Goal: Transaction & Acquisition: Purchase product/service

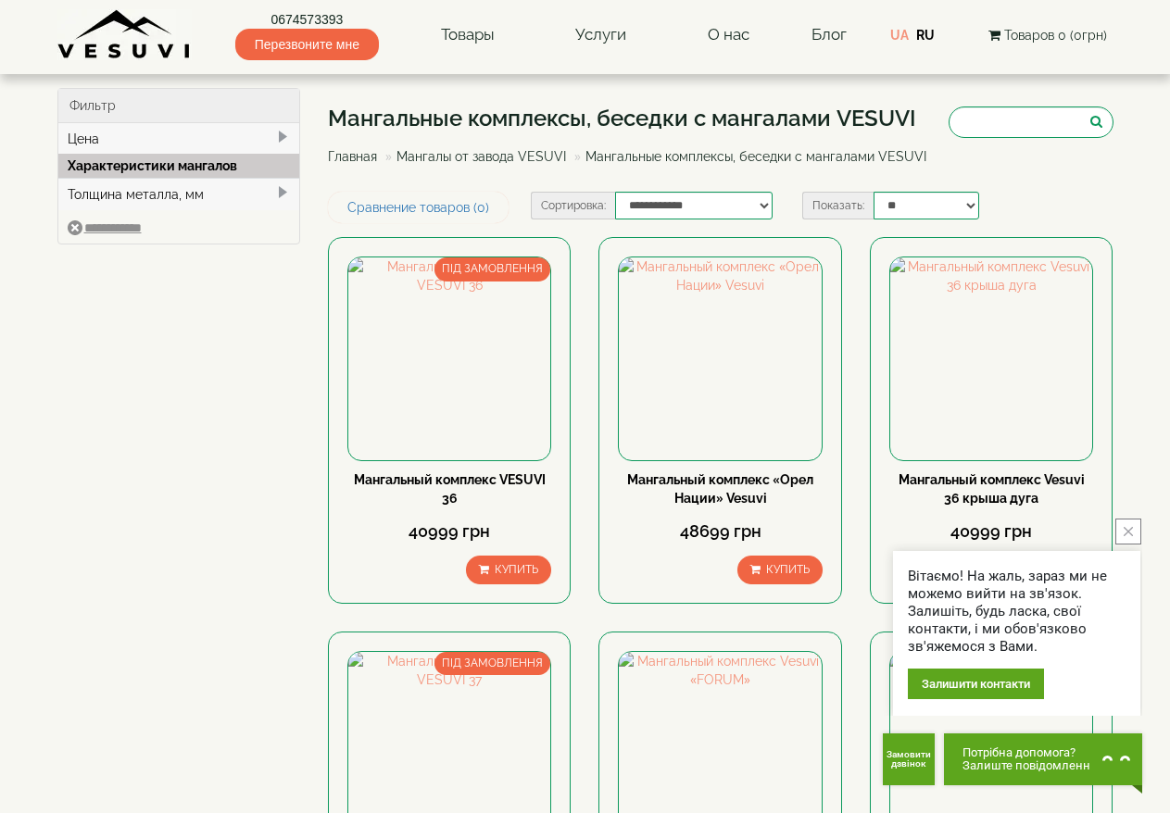
click at [1121, 525] on button "close button" at bounding box center [1128, 532] width 26 height 26
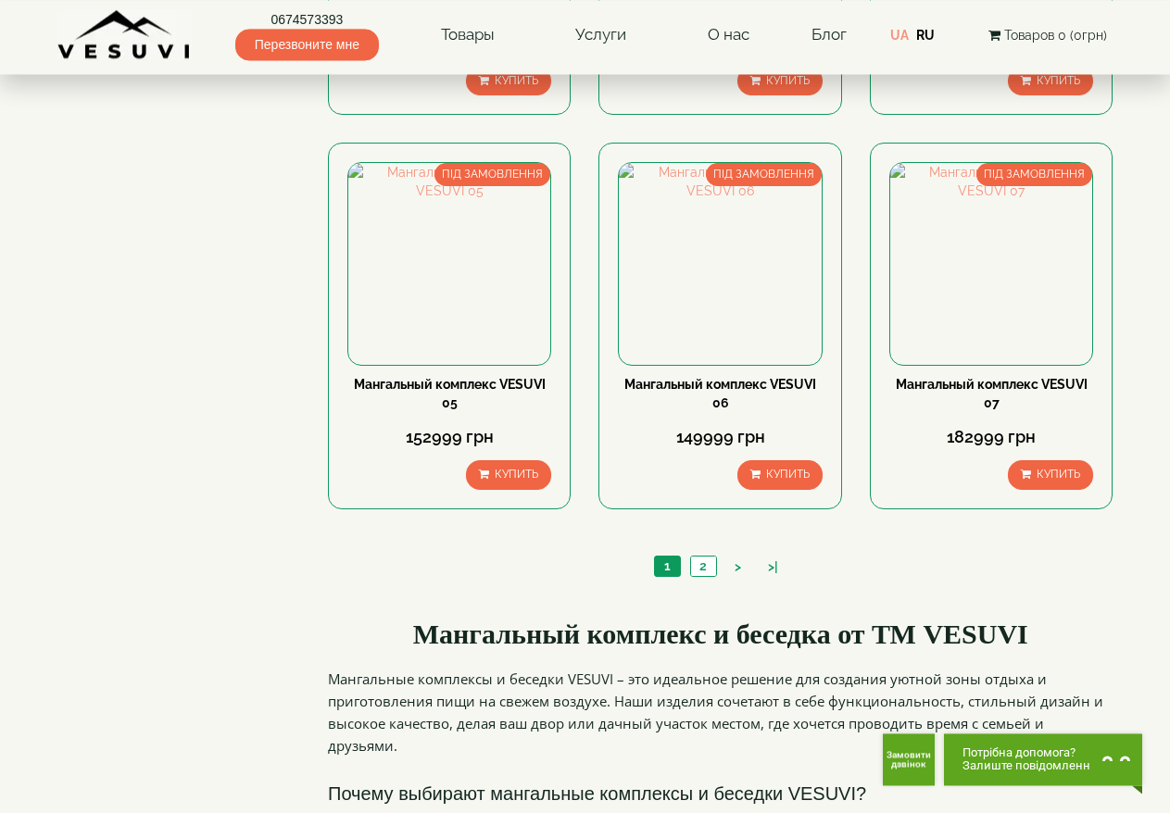
scroll to position [1701, 0]
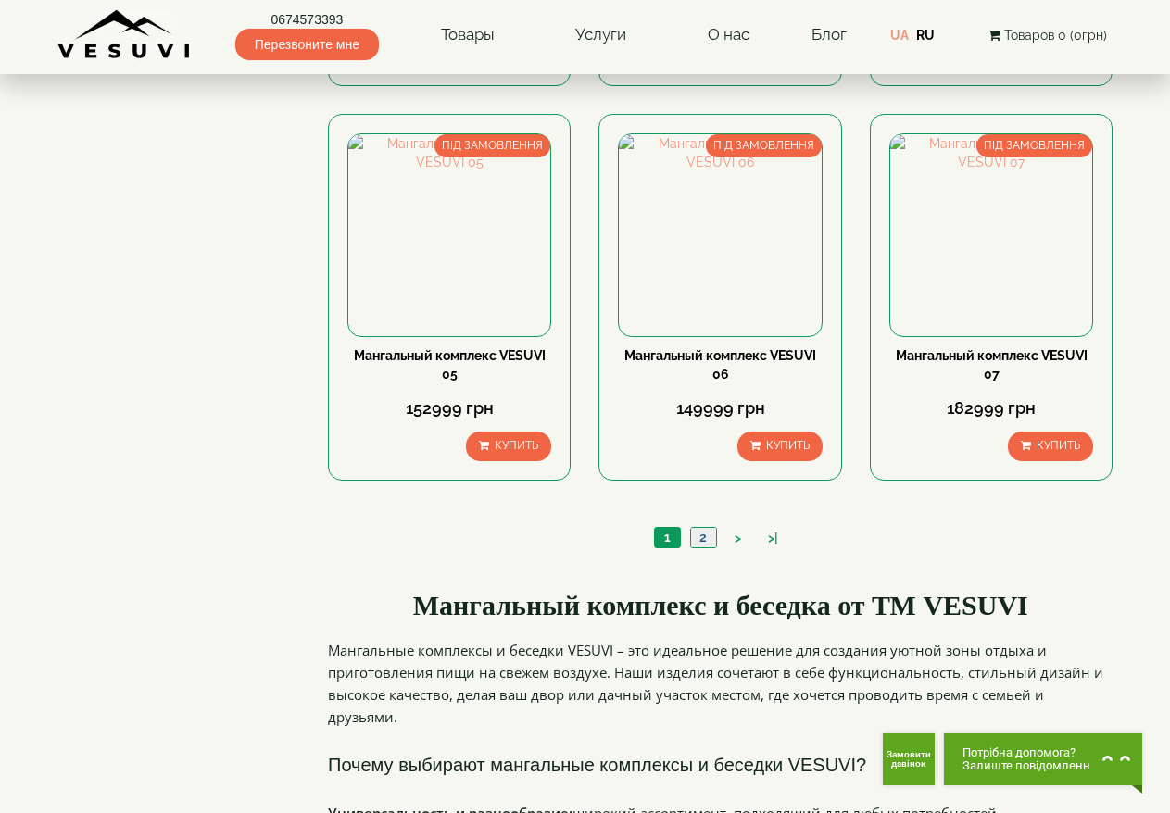
click at [703, 547] on link "2" at bounding box center [703, 537] width 26 height 19
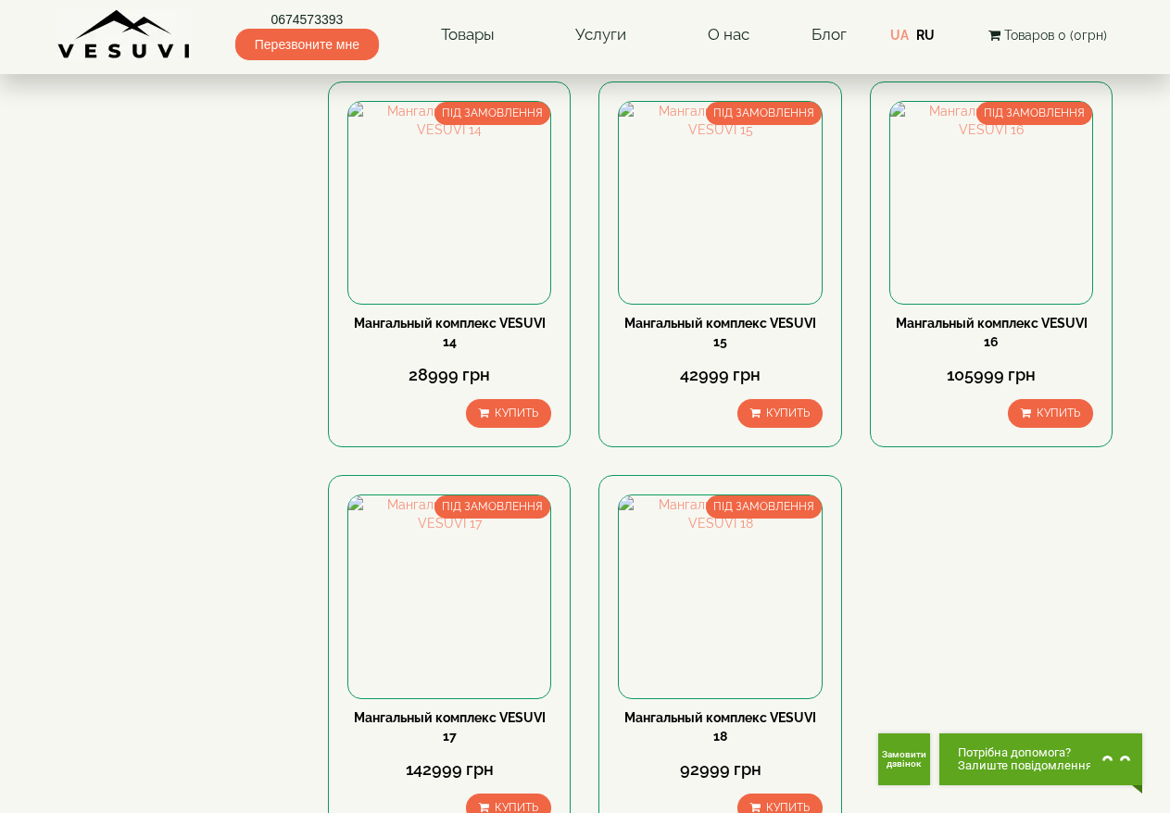
scroll to position [1323, 0]
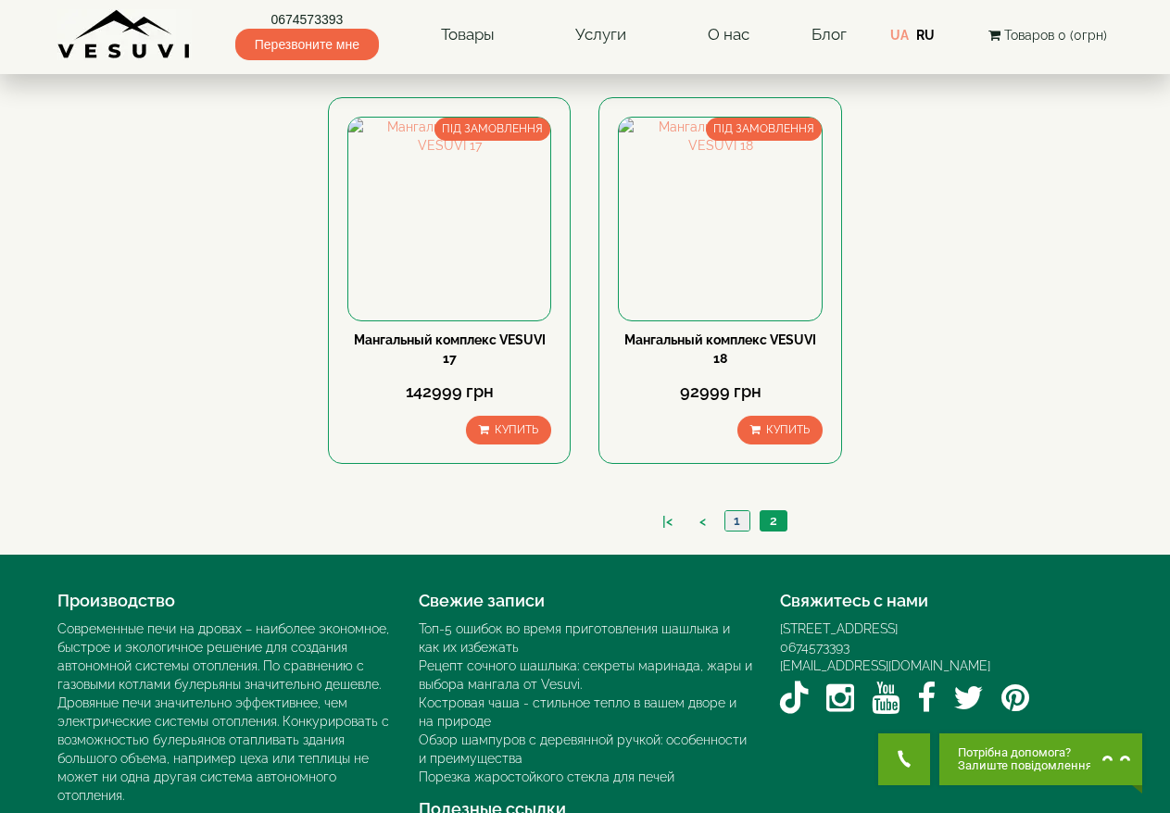
click at [739, 531] on link "1" at bounding box center [736, 520] width 25 height 19
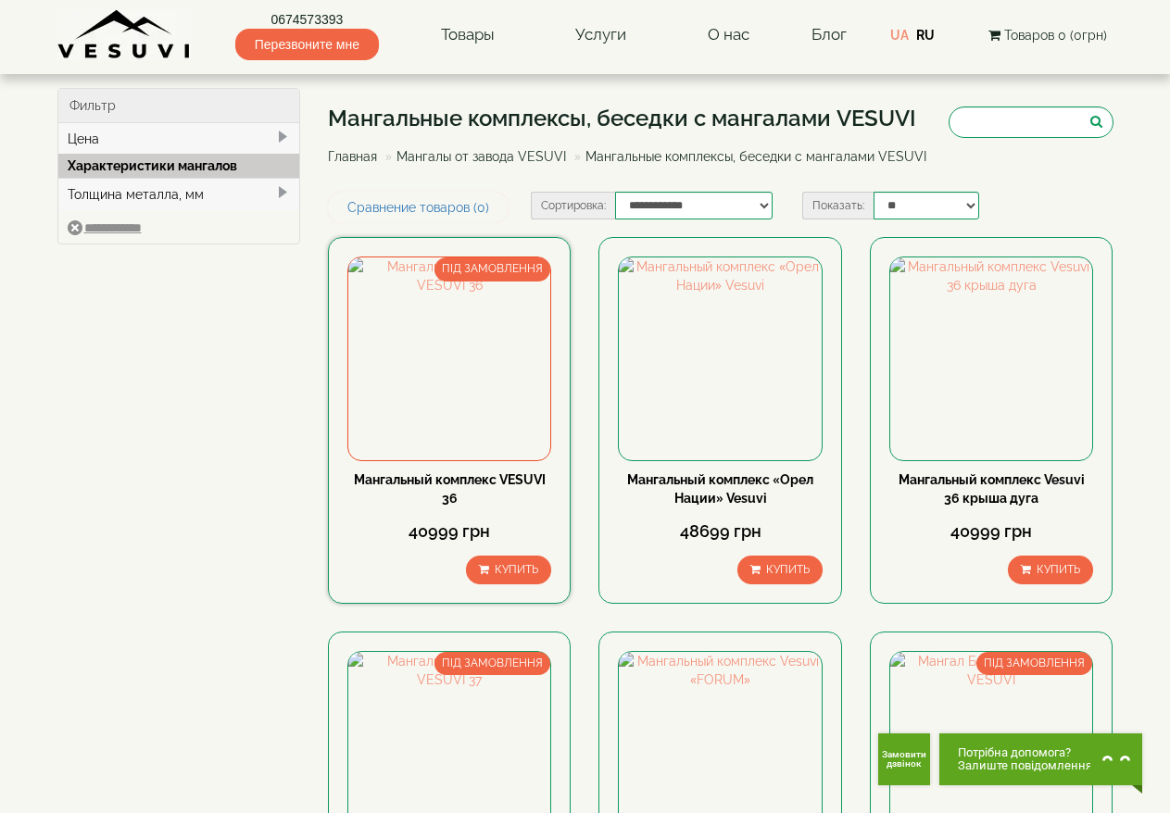
click at [504, 506] on link "Мангальный комплекс VESUVI 36" at bounding box center [450, 488] width 192 height 33
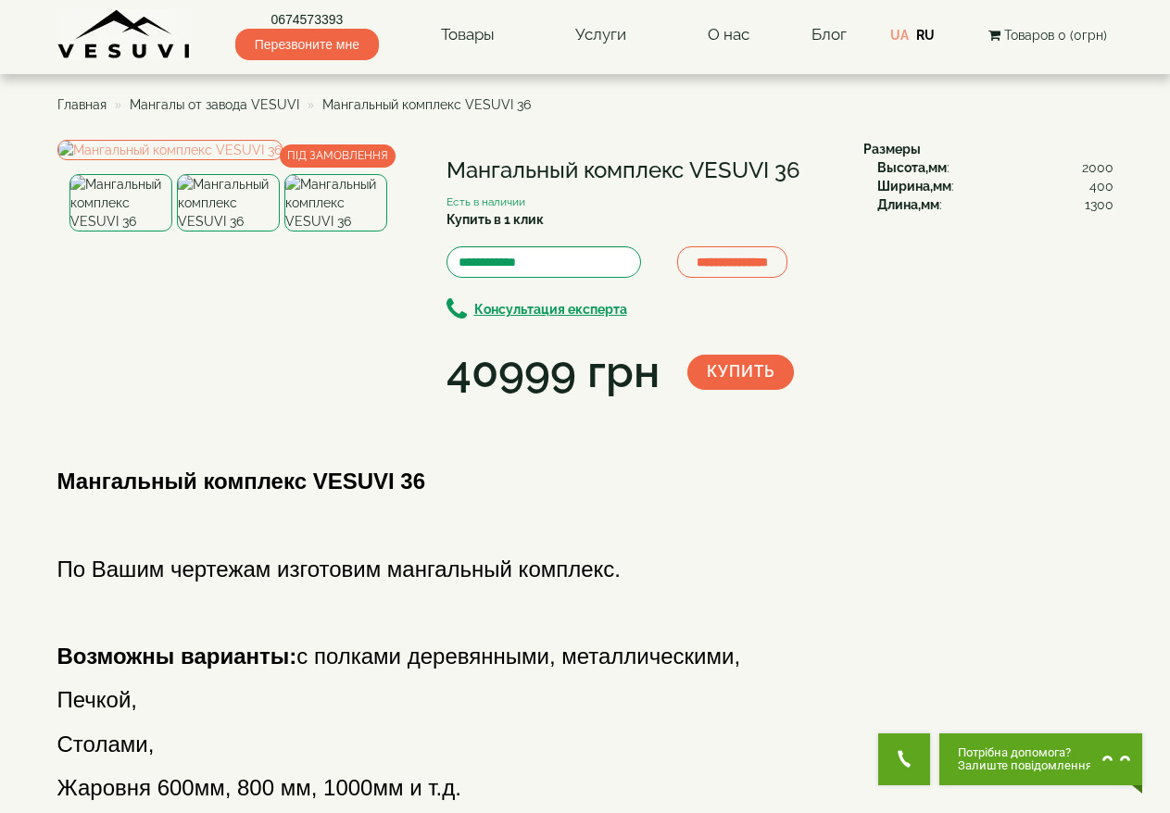
click at [238, 232] on img at bounding box center [228, 202] width 103 height 57
click at [330, 232] on img at bounding box center [335, 202] width 103 height 57
click at [236, 232] on img at bounding box center [228, 202] width 103 height 57
click at [129, 232] on img at bounding box center [120, 202] width 103 height 57
click at [224, 232] on img at bounding box center [228, 202] width 103 height 57
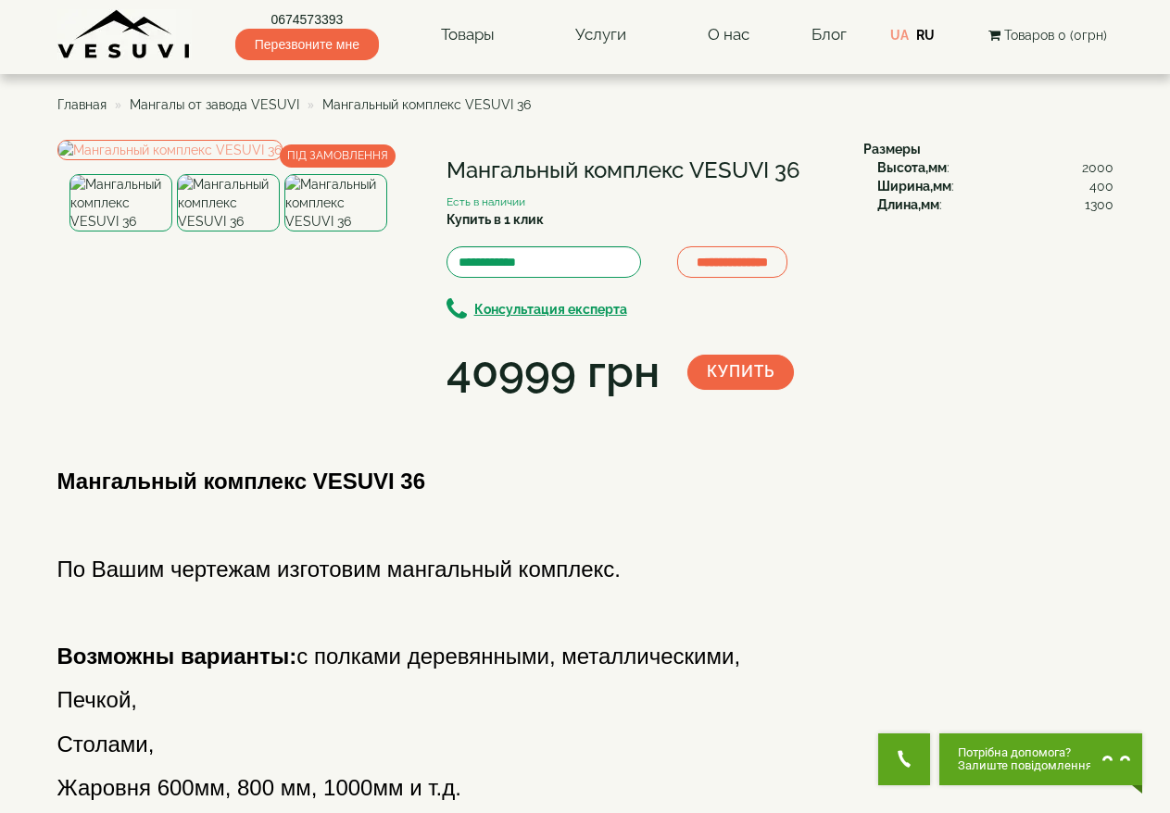
click at [351, 232] on img at bounding box center [335, 202] width 103 height 57
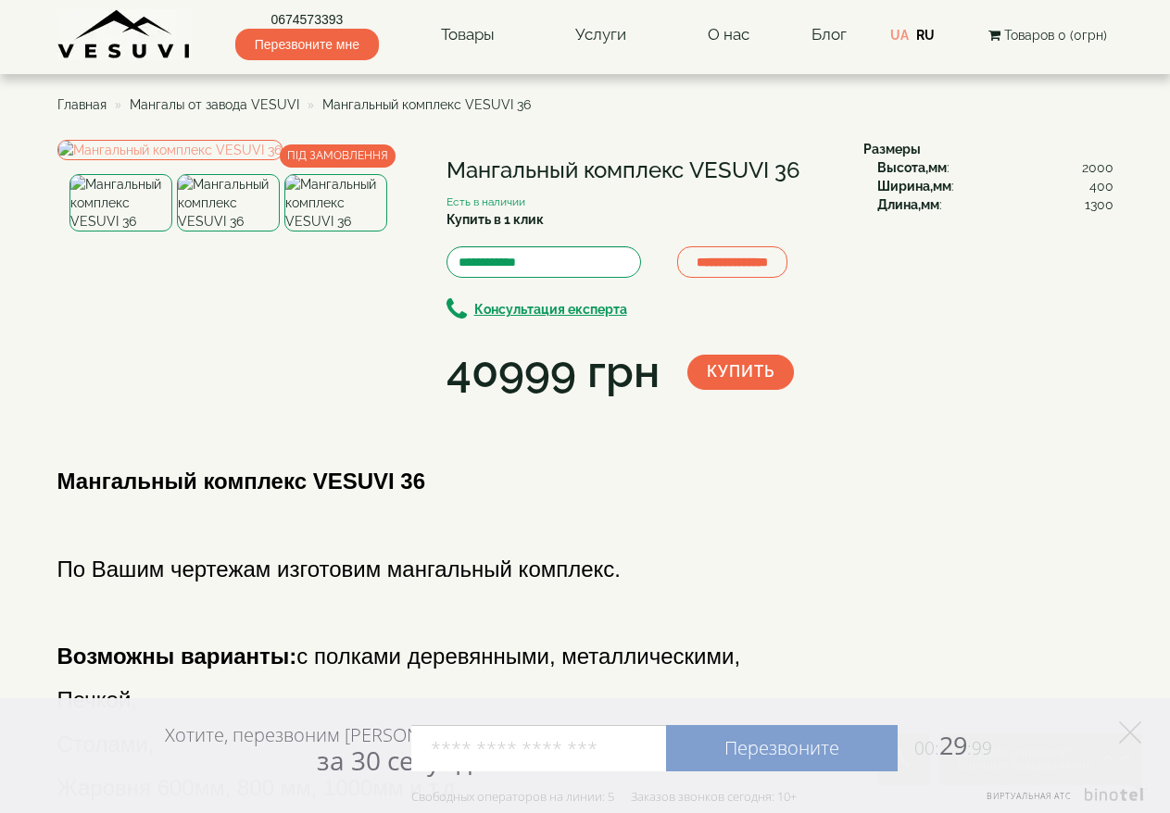
click at [220, 232] on img at bounding box center [228, 202] width 103 height 57
click at [109, 232] on img at bounding box center [120, 202] width 103 height 57
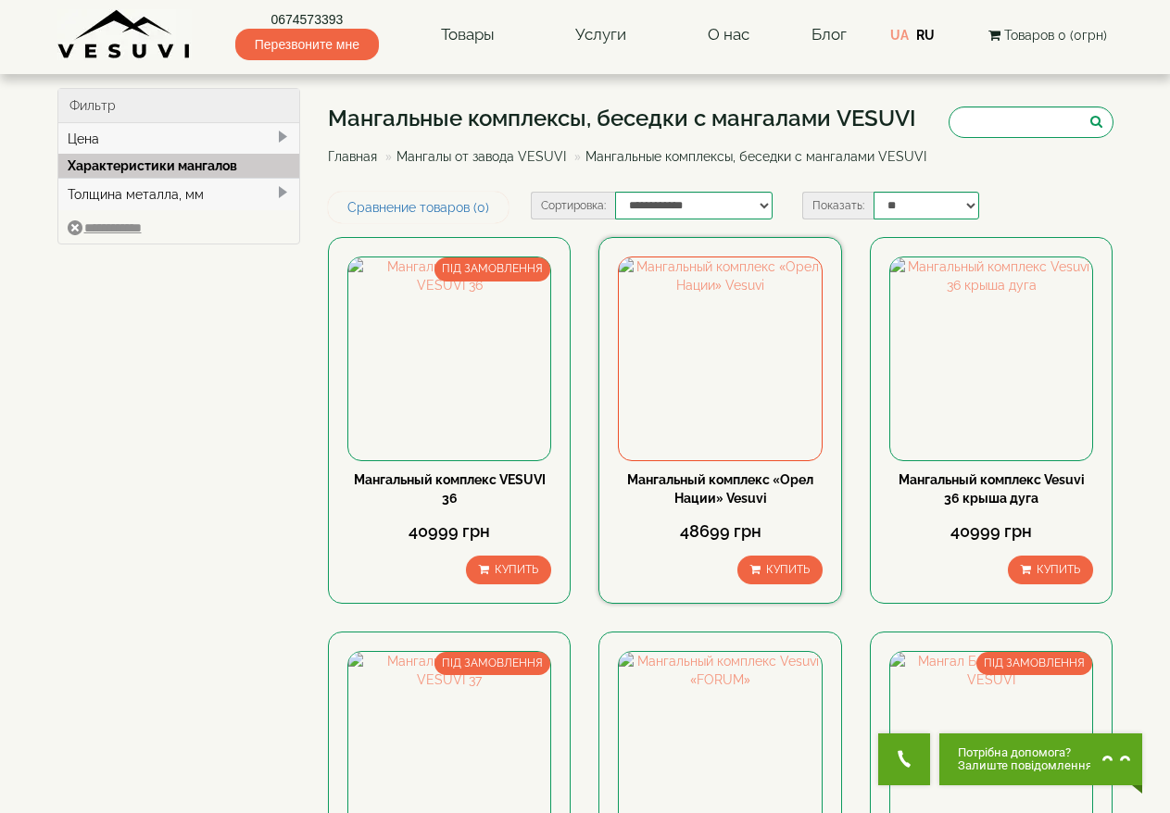
click at [756, 506] on link "Мангальный комплекс «Орел Нации» Vesuvi" at bounding box center [720, 488] width 186 height 33
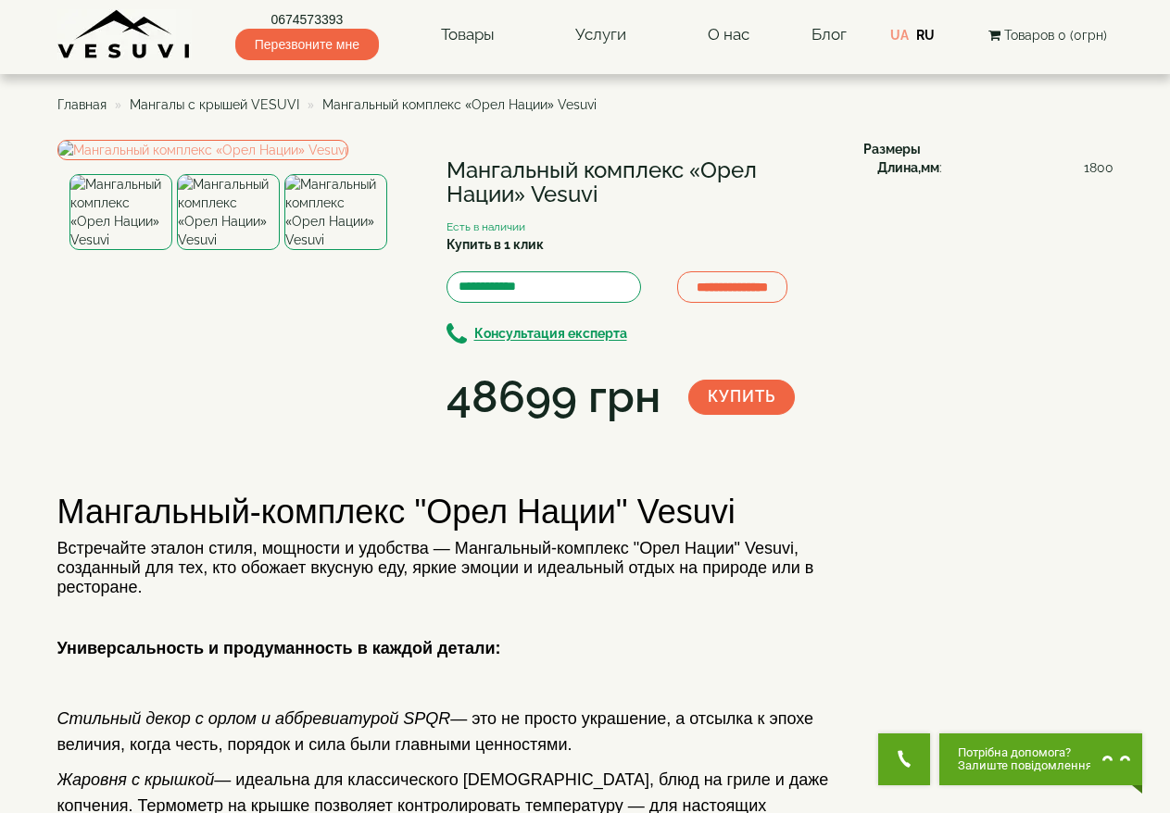
drag, startPoint x: 219, startPoint y: 546, endPoint x: 220, endPoint y: 562, distance: 16.8
click at [220, 250] on img at bounding box center [228, 212] width 103 height 76
click at [333, 250] on img at bounding box center [335, 212] width 103 height 76
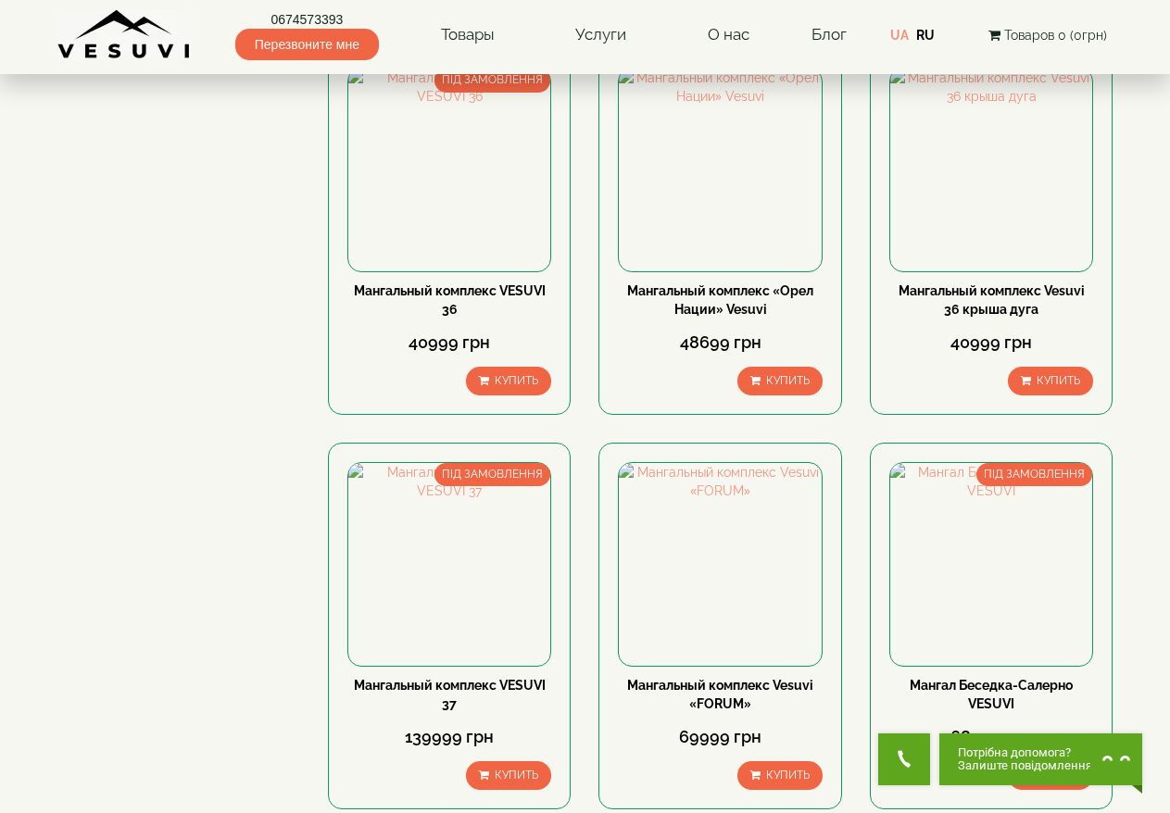
scroll to position [567, 0]
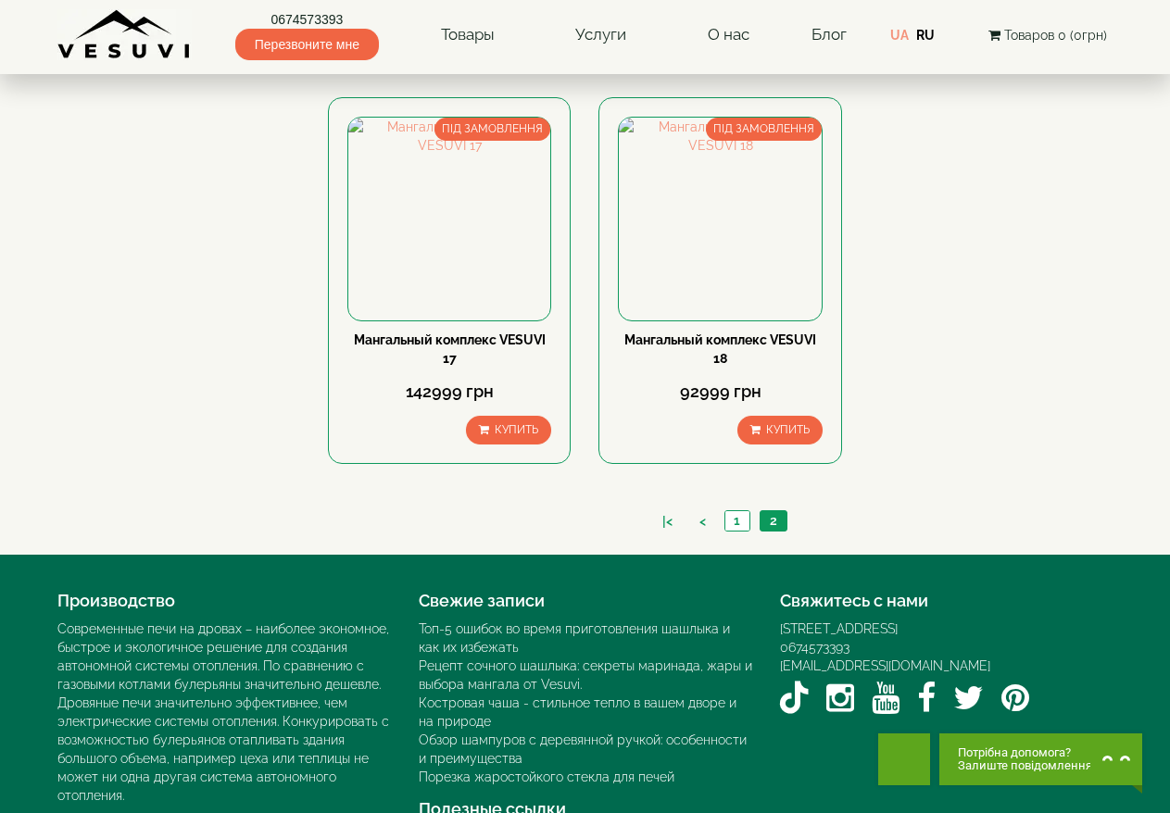
scroll to position [1323, 0]
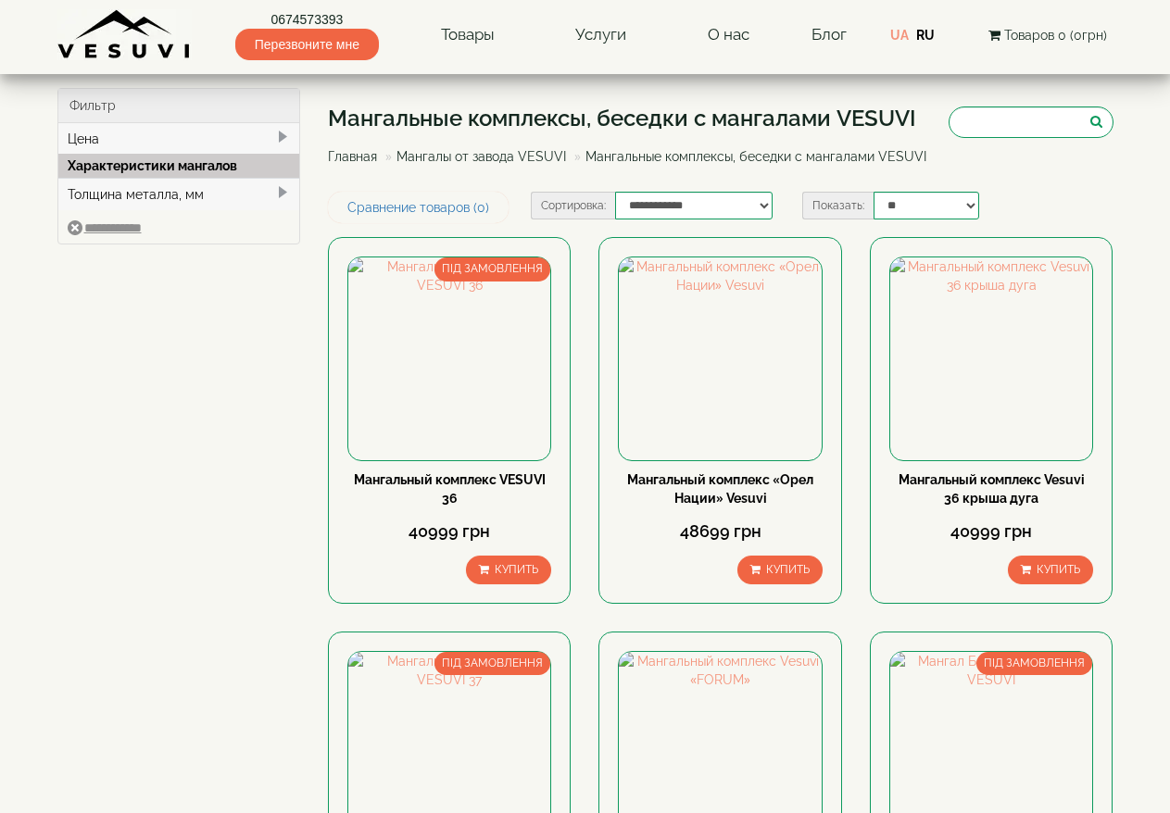
scroll to position [1701, 0]
